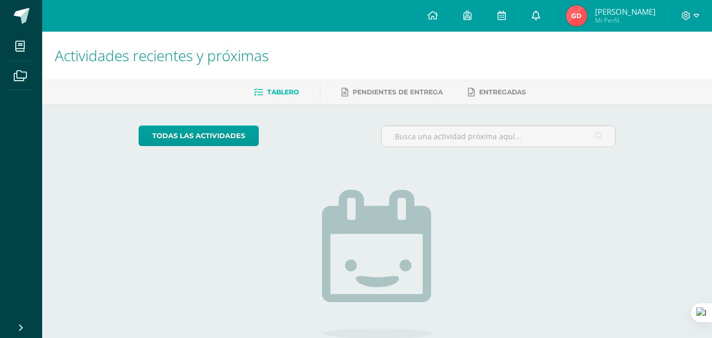
click at [548, 16] on link at bounding box center [536, 16] width 34 height 32
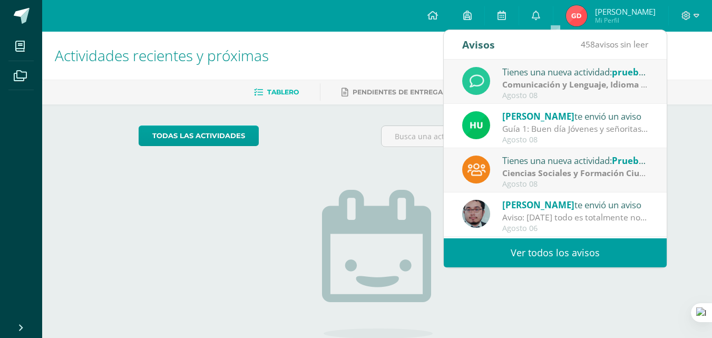
click at [518, 252] on link "Ver todos los avisos" at bounding box center [555, 252] width 223 height 29
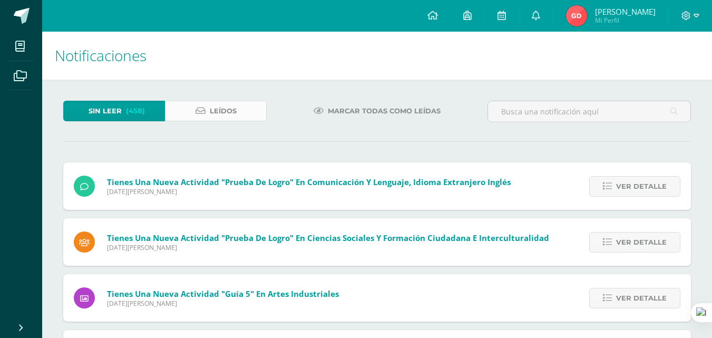
click at [204, 110] on icon at bounding box center [201, 110] width 10 height 9
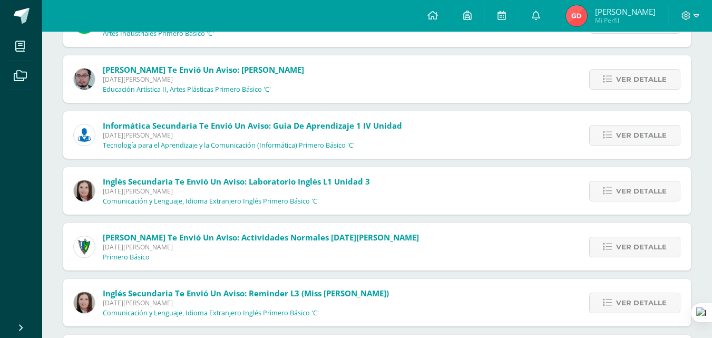
scroll to position [165, 0]
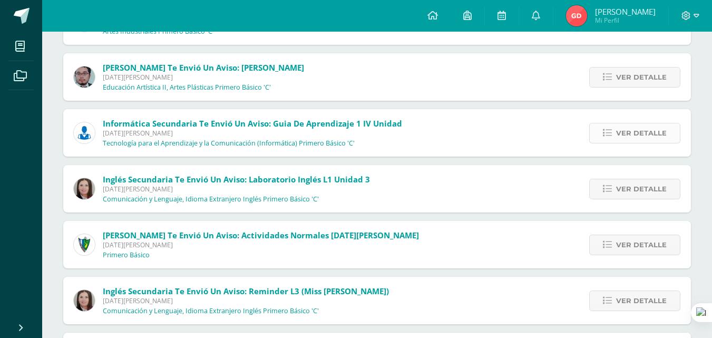
click at [614, 130] on link "Ver detalle" at bounding box center [634, 133] width 91 height 21
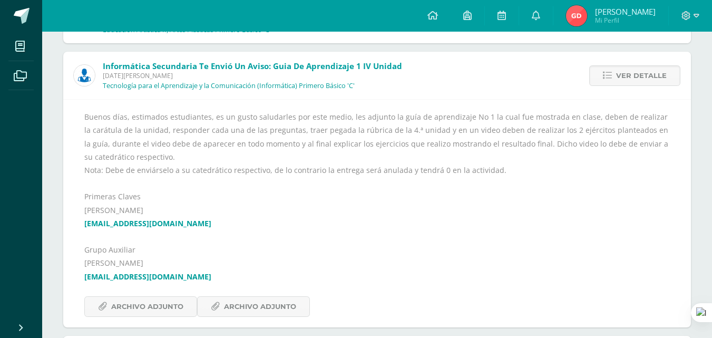
scroll to position [260, 0]
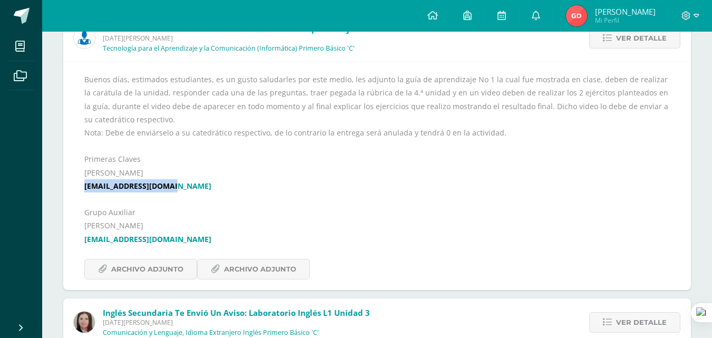
drag, startPoint x: 82, startPoint y: 184, endPoint x: 177, endPoint y: 186, distance: 94.9
click at [177, 186] on div "Buenos días, estimados estudiantes, es un gusto saludarles por este medio, les …" at bounding box center [377, 176] width 628 height 228
copy link "[EMAIL_ADDRESS][DOMAIN_NAME]"
